Goal: Information Seeking & Learning: Understand process/instructions

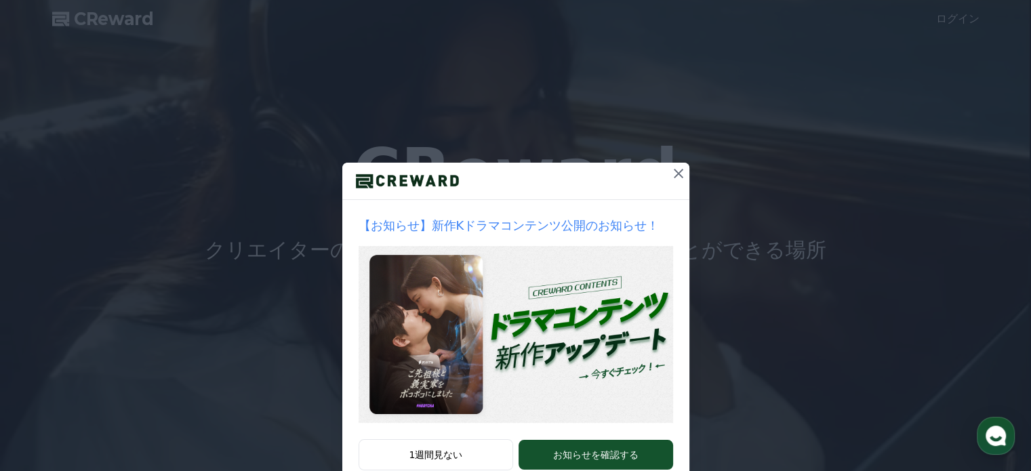
click at [680, 168] on icon at bounding box center [679, 173] width 16 height 16
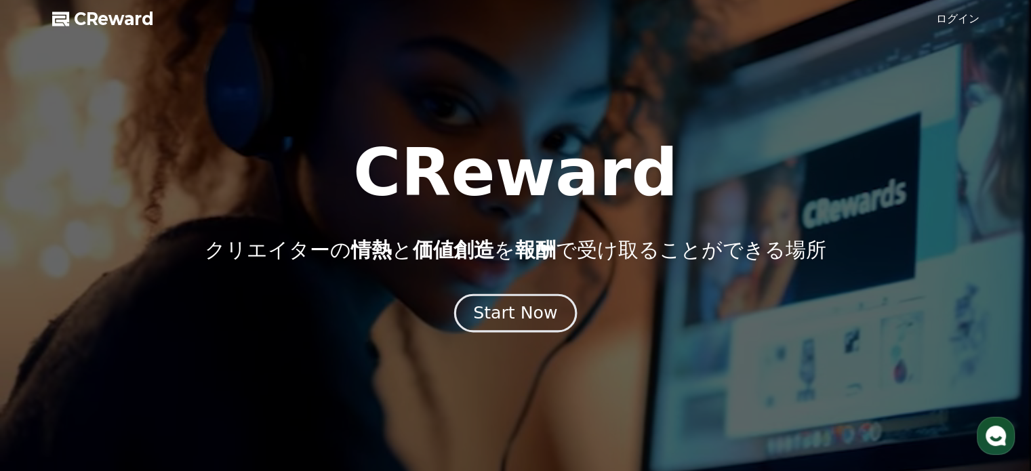
click at [513, 314] on div "Start Now" at bounding box center [515, 313] width 84 height 23
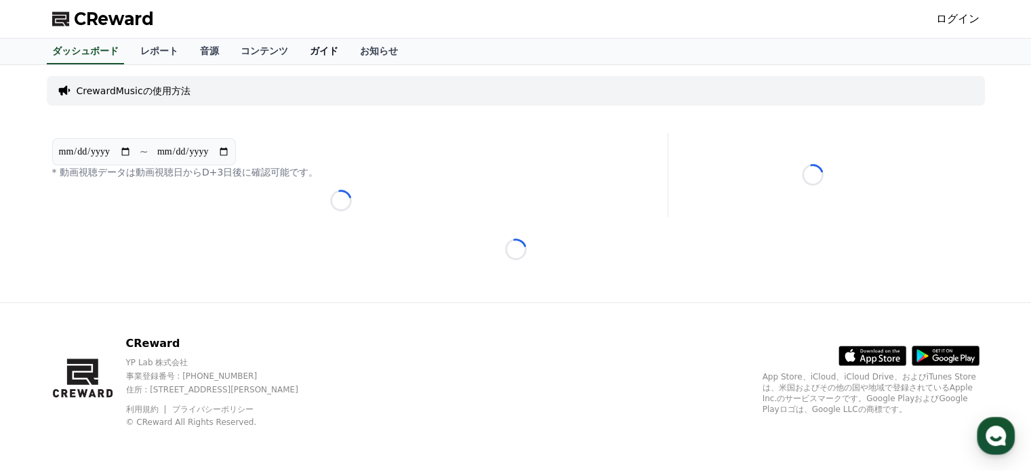
click at [299, 48] on link "ガイド" at bounding box center [324, 52] width 50 height 26
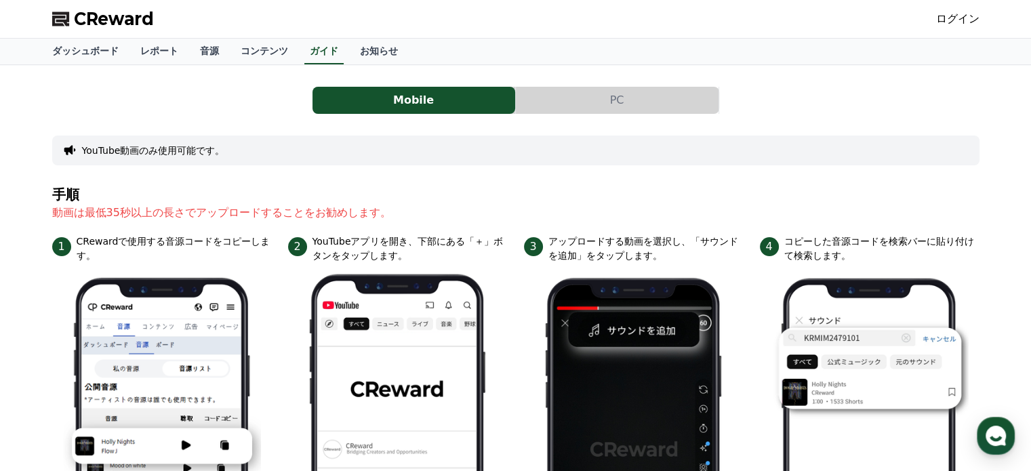
click at [643, 96] on button "PC" at bounding box center [617, 100] width 203 height 27
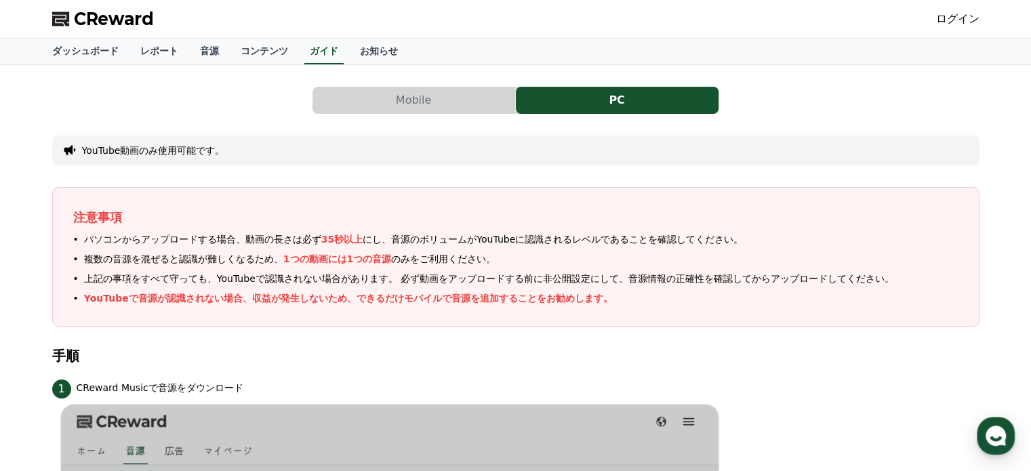
click at [73, 147] on icon at bounding box center [70, 151] width 14 height 14
click at [349, 51] on link "お知らせ" at bounding box center [379, 52] width 60 height 26
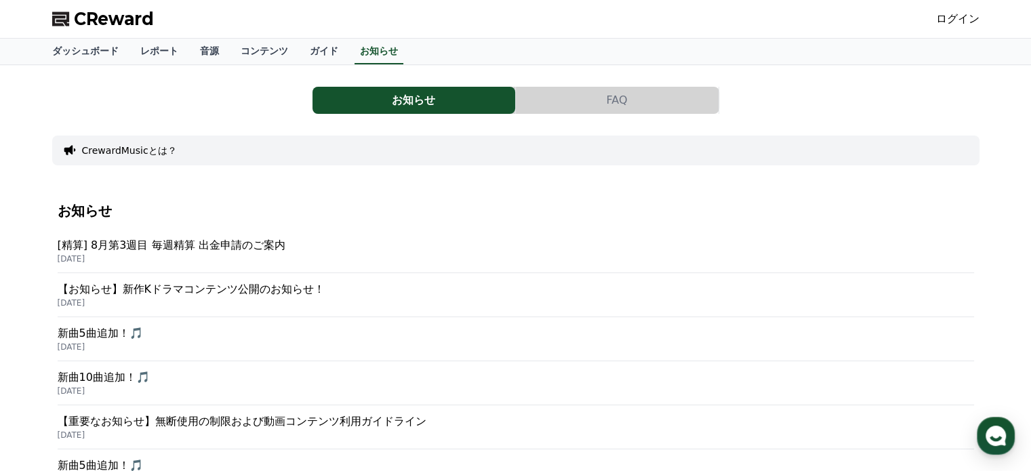
click at [610, 98] on button "FAQ" at bounding box center [617, 100] width 203 height 27
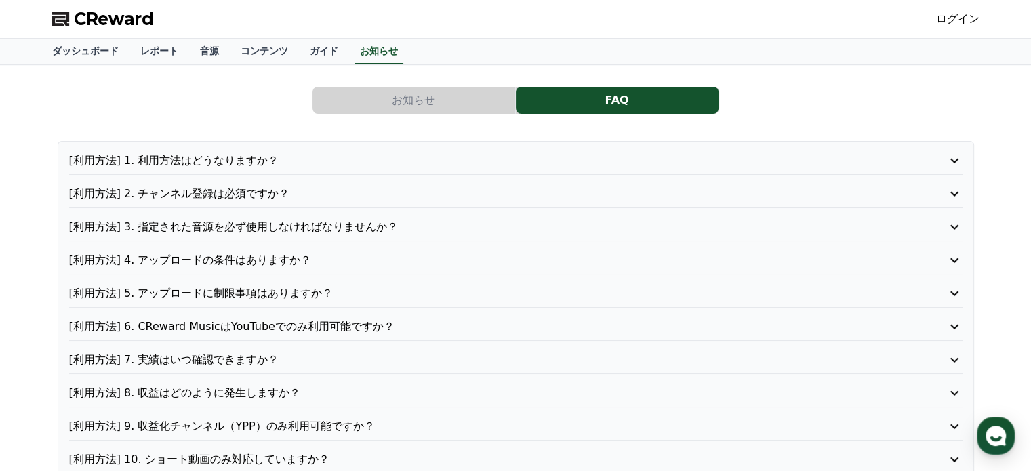
click at [299, 150] on div "[利用方法] 1. 利用方法はどうなりますか？ [利用方法] 2. チャンネル登録は必須ですか？ [利用方法] 3. 指定された音源を必ず使用しなければなりま…" at bounding box center [516, 393] width 917 height 504
click at [952, 160] on icon at bounding box center [955, 161] width 16 height 16
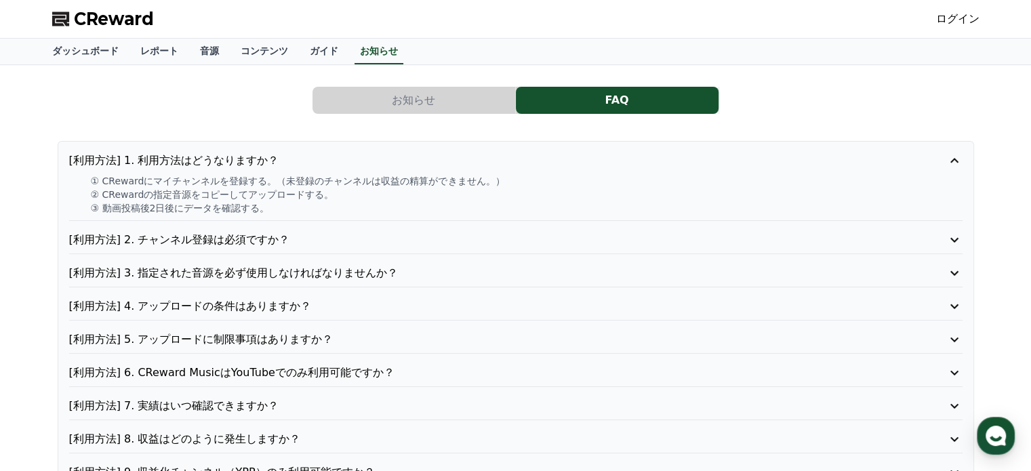
click at [949, 235] on icon at bounding box center [955, 240] width 16 height 16
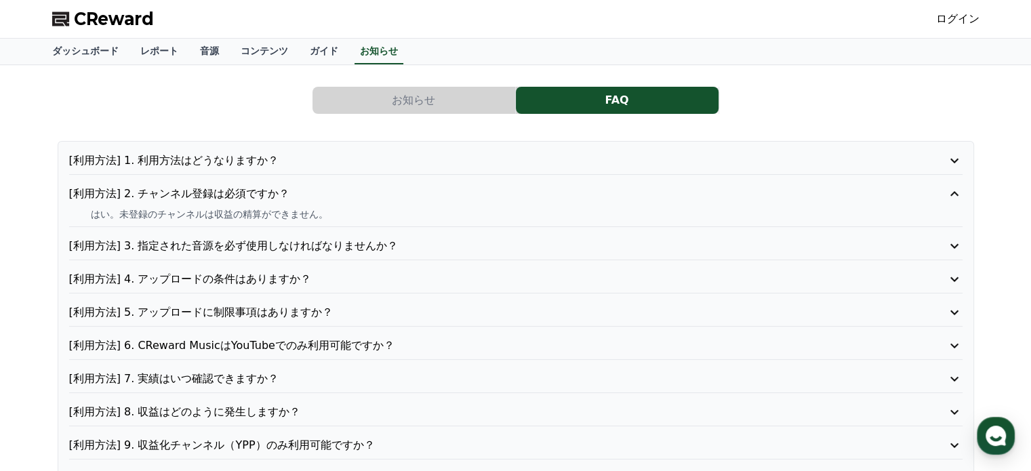
click at [935, 240] on button "[利用方法] 3. 指定された音源を必ず使用しなければなりませんか？" at bounding box center [516, 246] width 894 height 16
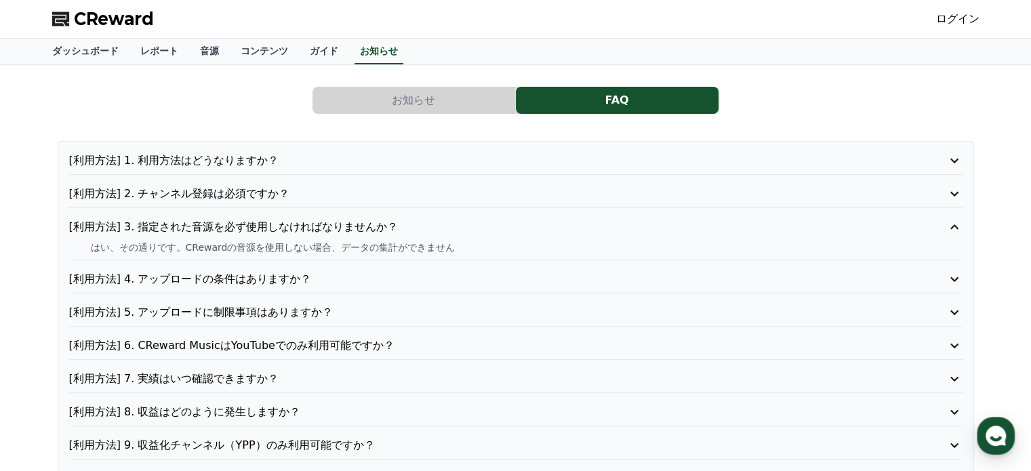
click at [349, 279] on p "[利用方法] 4. アップロードの条件はありますか？" at bounding box center [480, 279] width 822 height 16
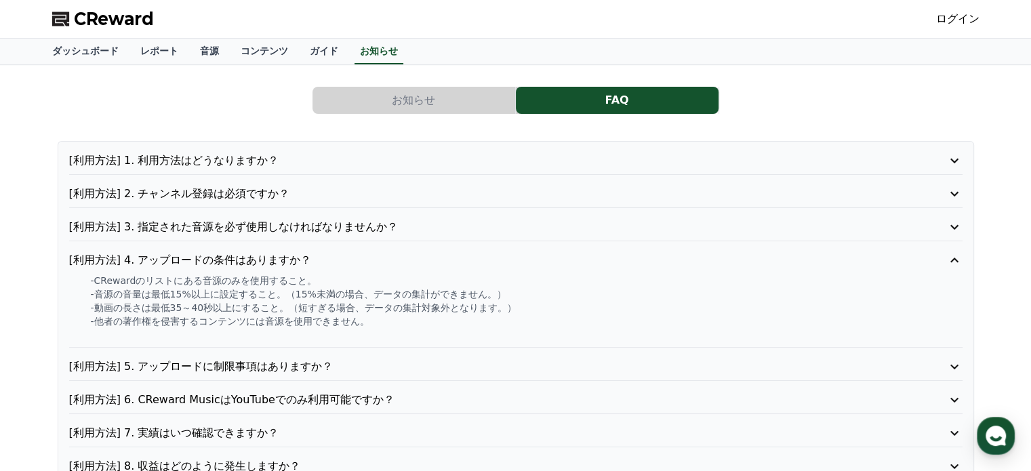
click at [365, 362] on p "[利用方法] 5. アップロードに制限事項はありますか？" at bounding box center [480, 367] width 822 height 16
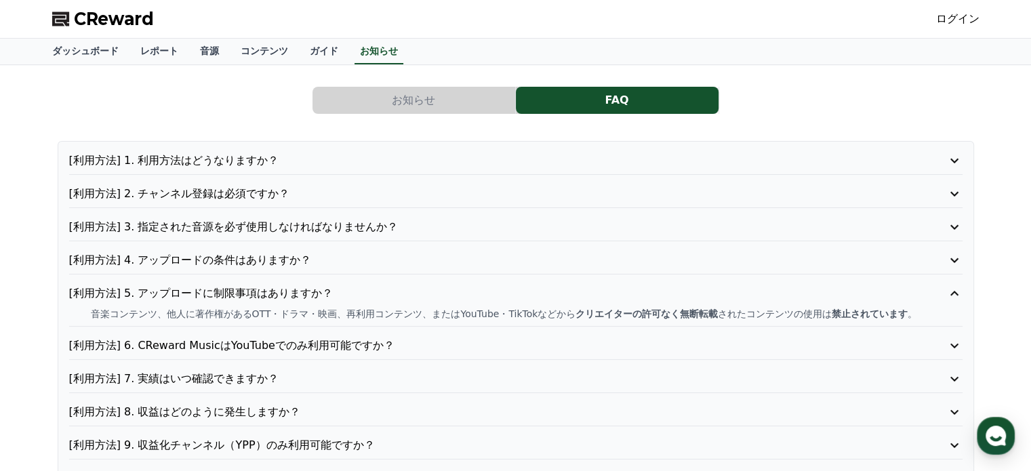
click at [381, 344] on p "[利用方法] 6. CReward MusicはYouTubeでのみ利用可能ですか？" at bounding box center [480, 346] width 822 height 16
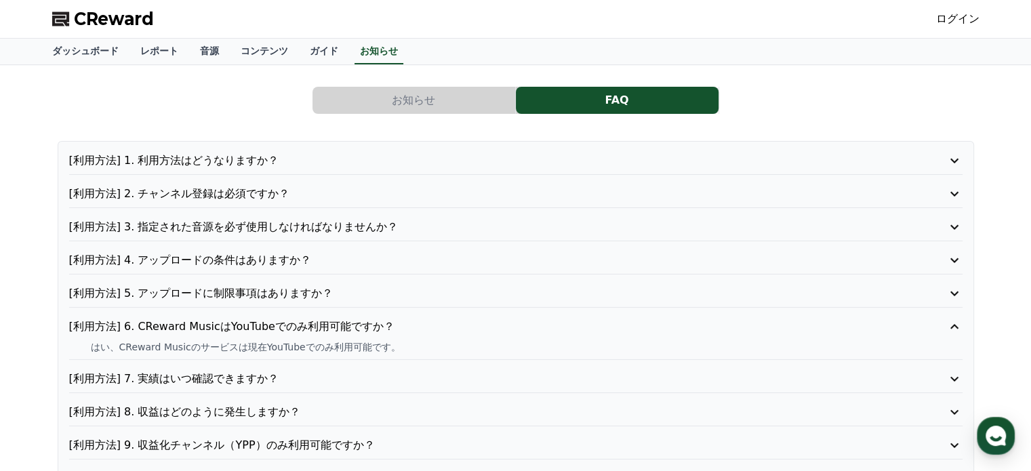
click at [369, 380] on p "[利用方法] 7. 実績はいつ確認できますか？" at bounding box center [480, 379] width 822 height 16
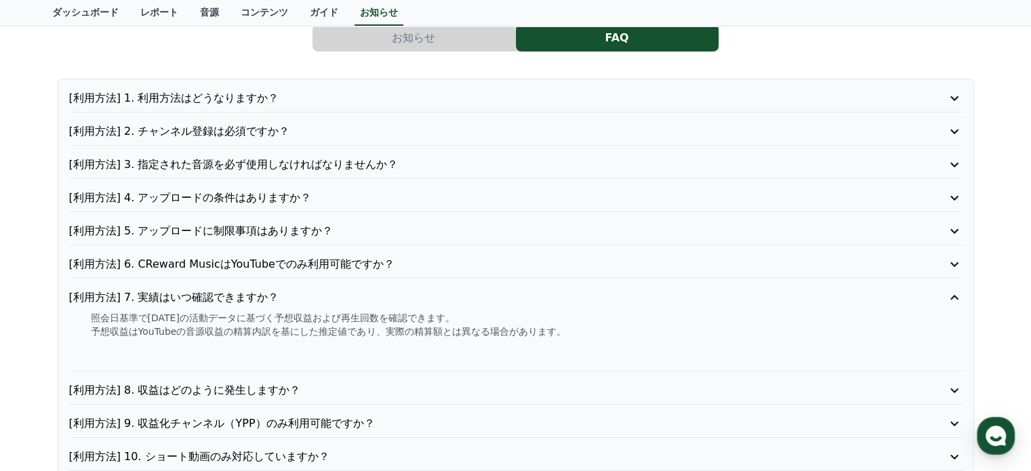
scroll to position [68, 0]
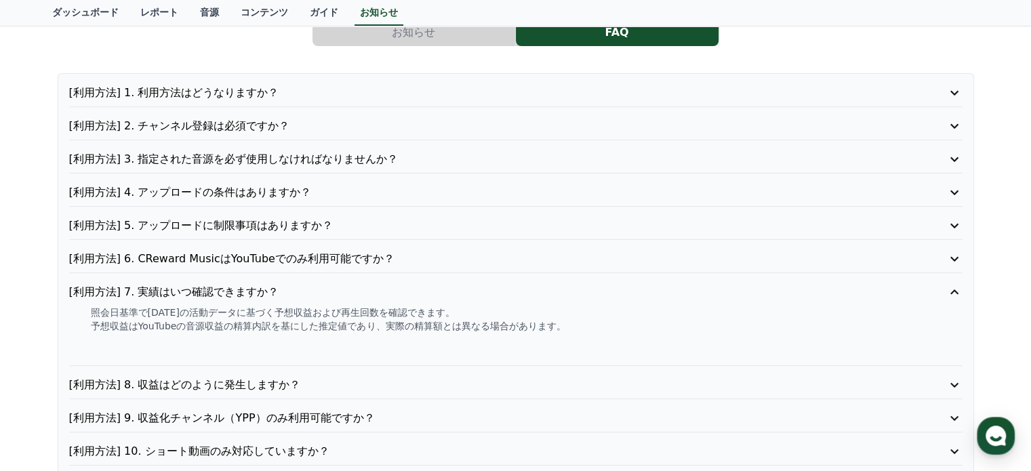
click at [366, 374] on div "[利用方法] 1. 利用方法はどうなりますか？ [利用方法] 2. チャンネル登録は必須ですか？ [利用方法] 3. 指定された音源を必ず使用しなければなりま…" at bounding box center [516, 355] width 917 height 564
click at [350, 380] on p "[利用方法] 8. 収益はどのように発生しますか？" at bounding box center [480, 385] width 822 height 16
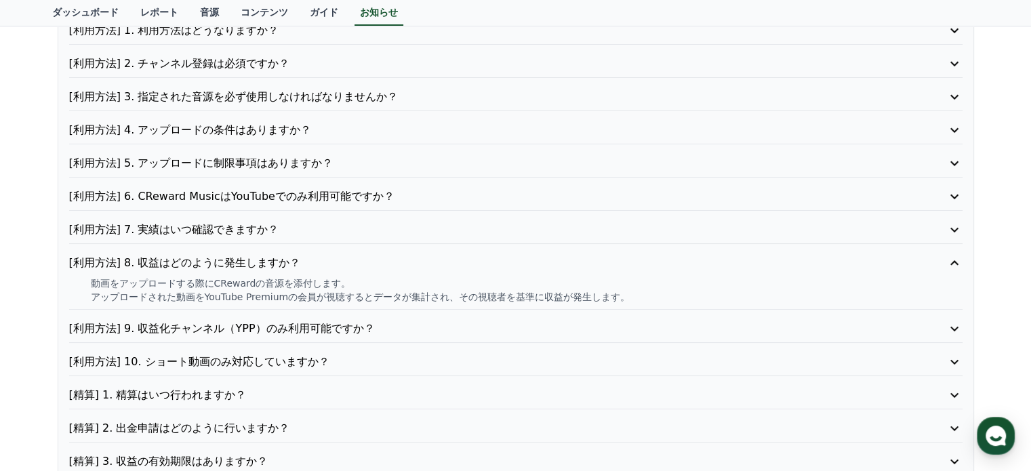
scroll to position [136, 0]
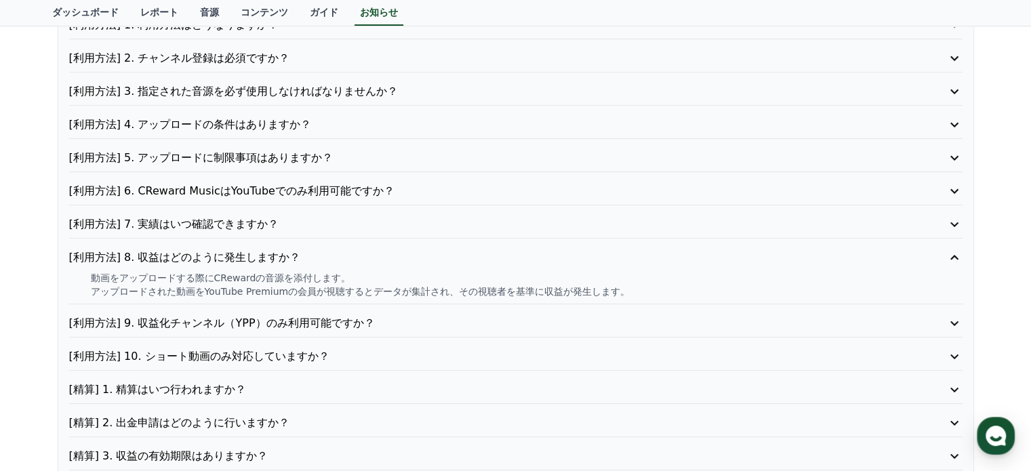
click at [382, 317] on p "[利用方法] 9. 収益化チャンネル（YPP）のみ利用可能ですか？" at bounding box center [480, 323] width 822 height 16
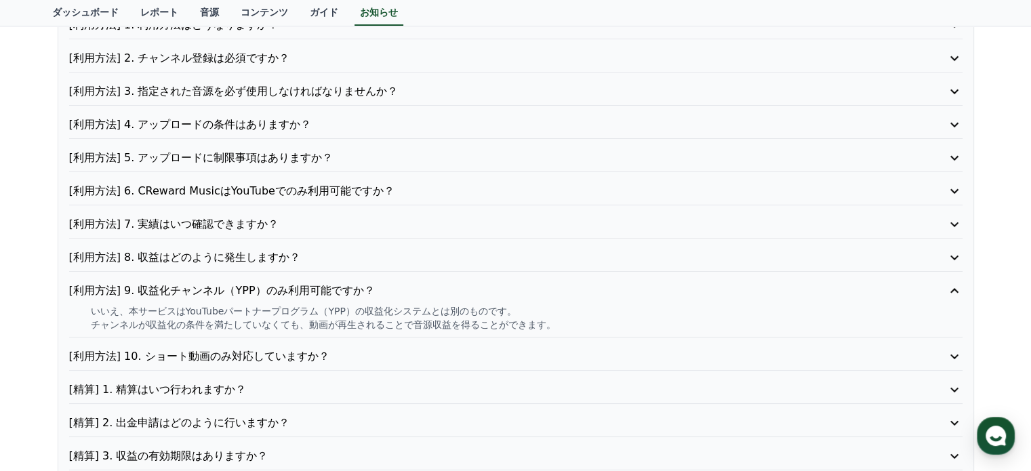
click at [330, 351] on p "[利用方法] 10. ショート動画のみ対応していますか？" at bounding box center [480, 357] width 822 height 16
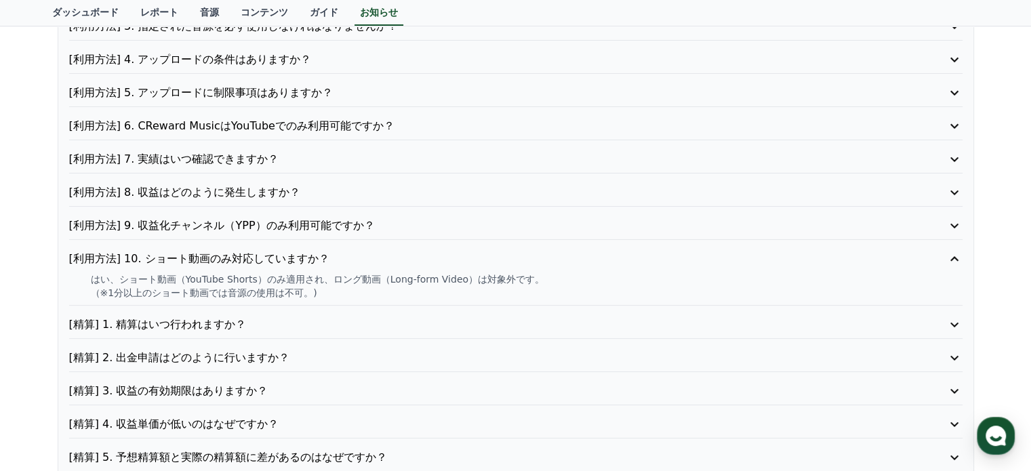
scroll to position [203, 0]
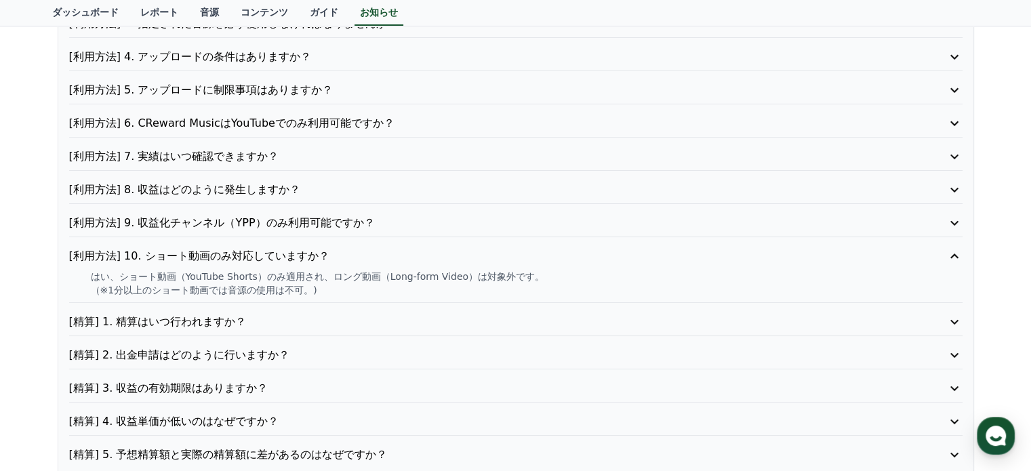
click at [338, 385] on p "[精算] 3. 収益の有効期限はありますか？" at bounding box center [480, 388] width 822 height 16
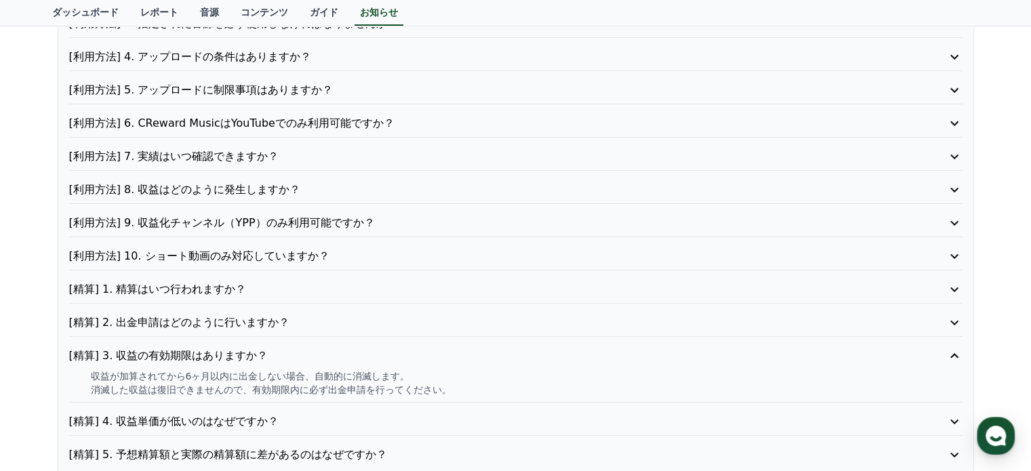
click at [328, 414] on p "[精算] 4. 収益単価が低いのはなぜですか？" at bounding box center [480, 422] width 822 height 16
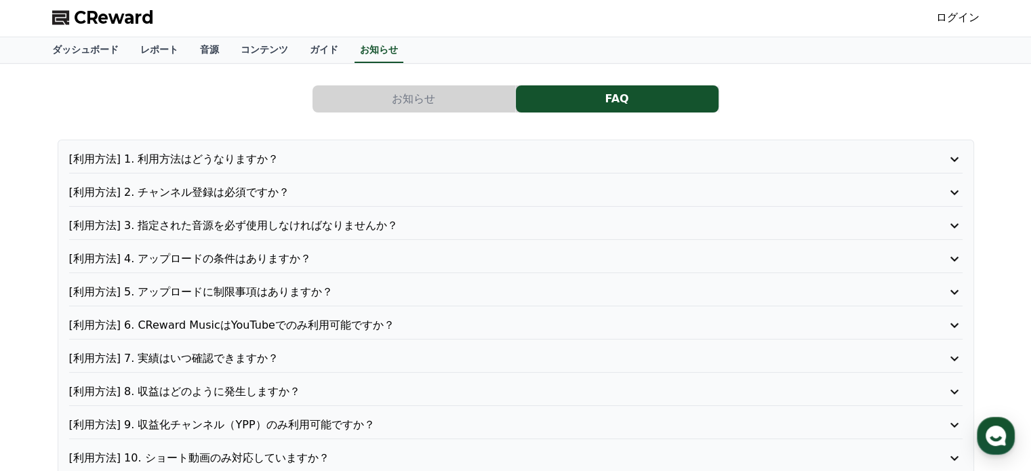
scroll to position [0, 0]
